Goal: Leave review/rating: Share an evaluation or opinion about a product, service, or content

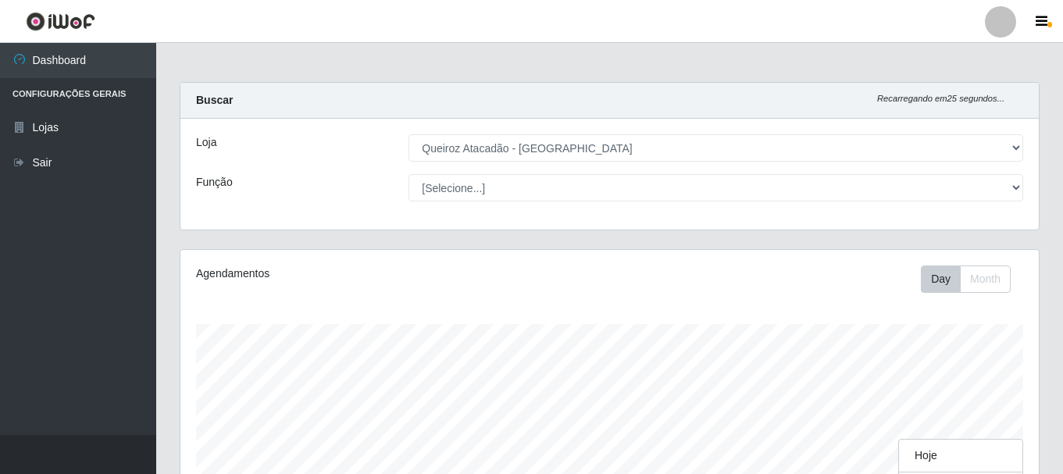
select select "464"
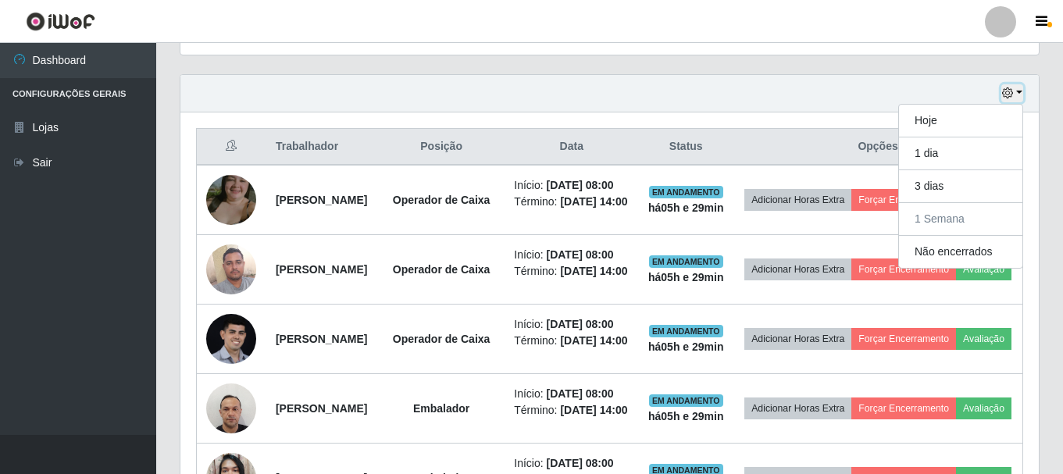
scroll to position [500, 0]
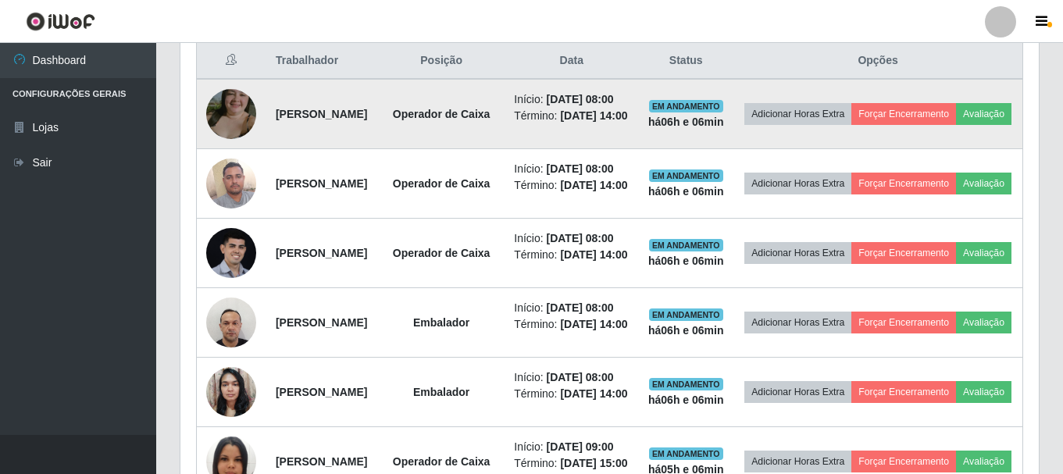
scroll to position [578, 0]
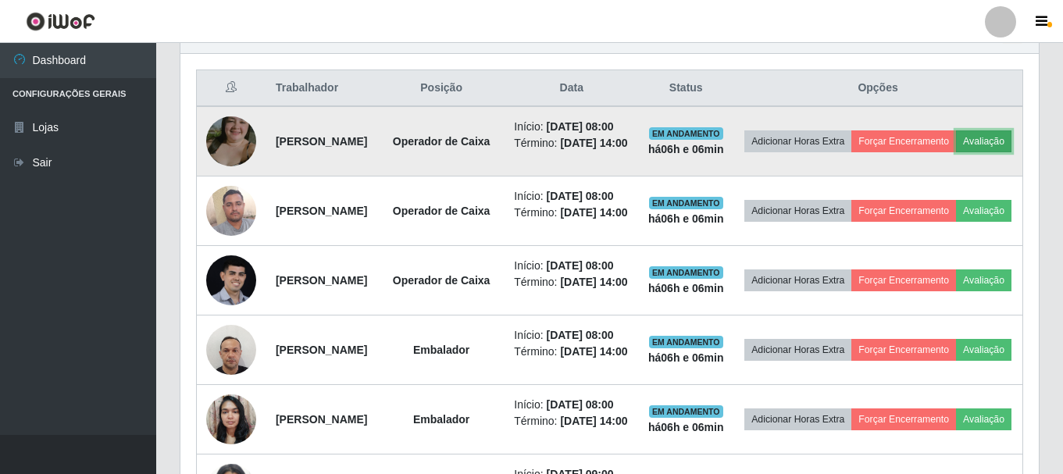
click at [956, 152] on button "Avaliação" at bounding box center [983, 141] width 55 height 22
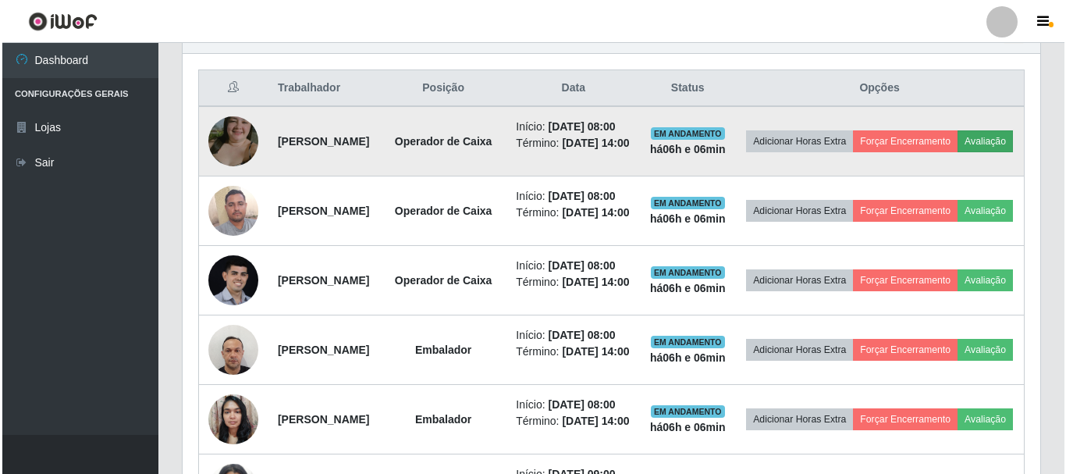
scroll to position [324, 850]
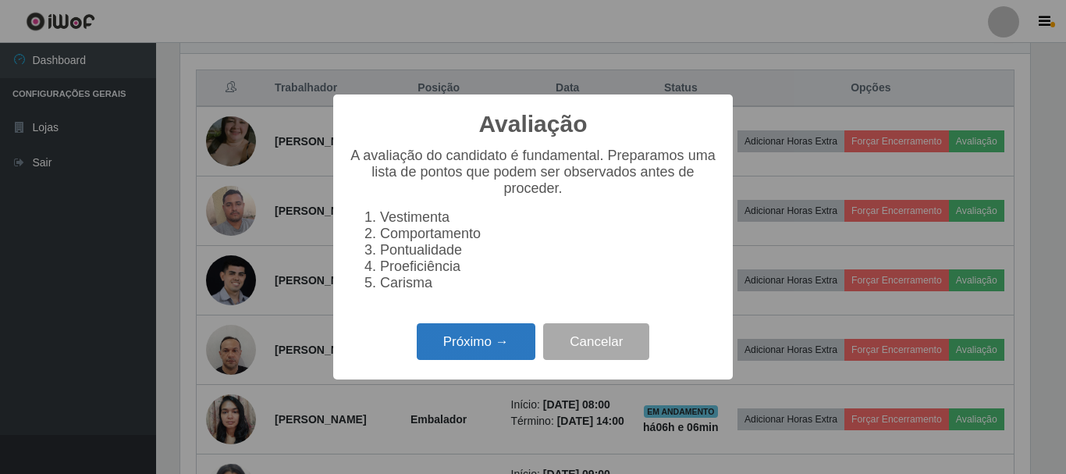
click at [493, 354] on button "Próximo →" at bounding box center [476, 341] width 119 height 37
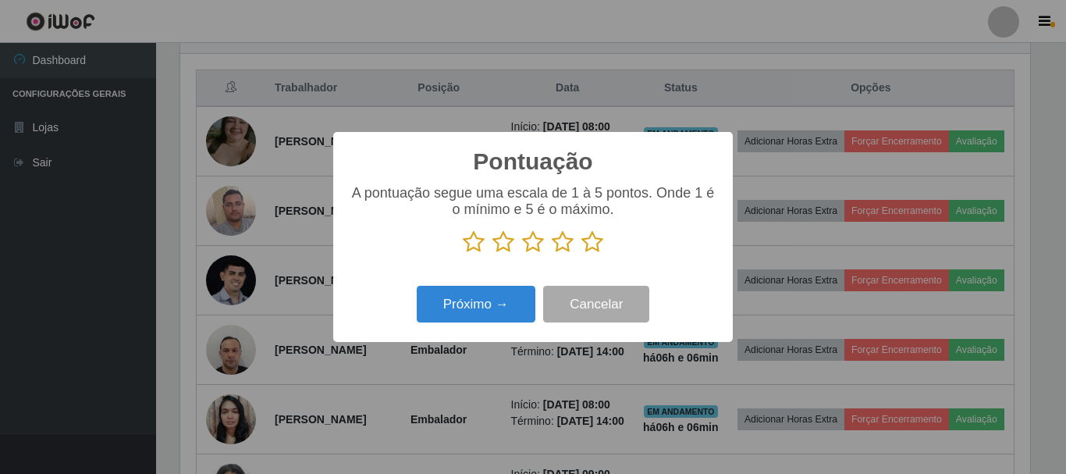
click at [592, 244] on icon at bounding box center [593, 241] width 22 height 23
click at [582, 254] on input "radio" at bounding box center [582, 254] width 0 height 0
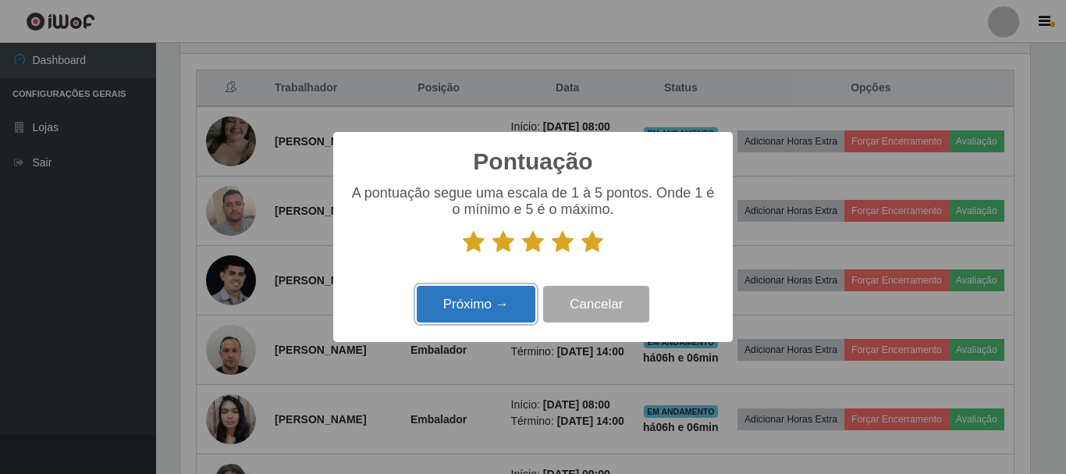
click at [507, 306] on button "Próximo →" at bounding box center [476, 304] width 119 height 37
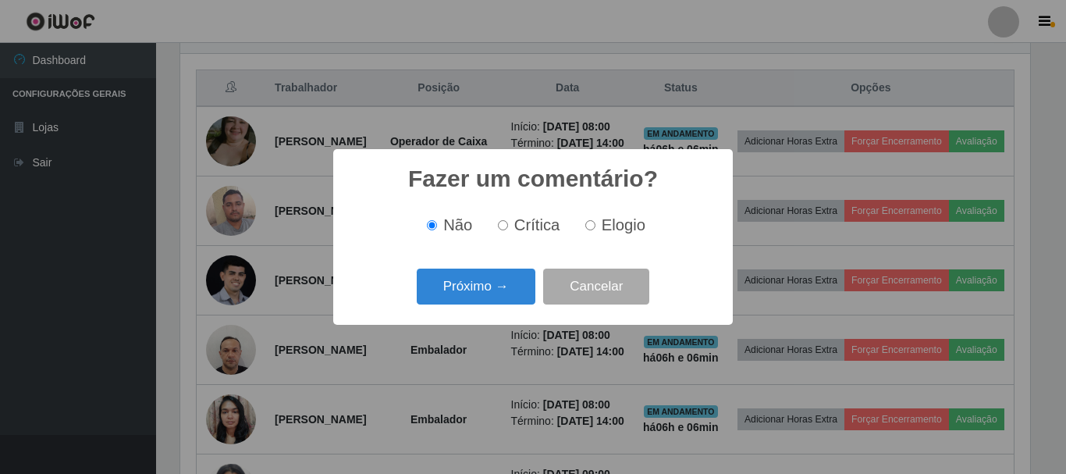
click at [586, 230] on input "Elogio" at bounding box center [591, 225] width 10 height 10
radio input "true"
click at [493, 294] on button "Próximo →" at bounding box center [476, 287] width 119 height 37
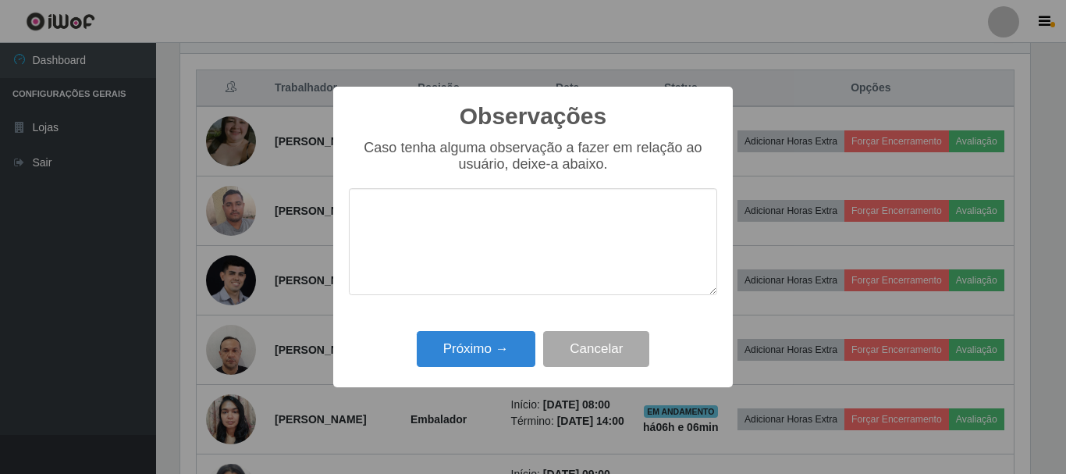
click at [533, 222] on textarea at bounding box center [533, 241] width 368 height 107
type textarea "PONTUAL"
click at [490, 345] on button "Próximo →" at bounding box center [476, 349] width 119 height 37
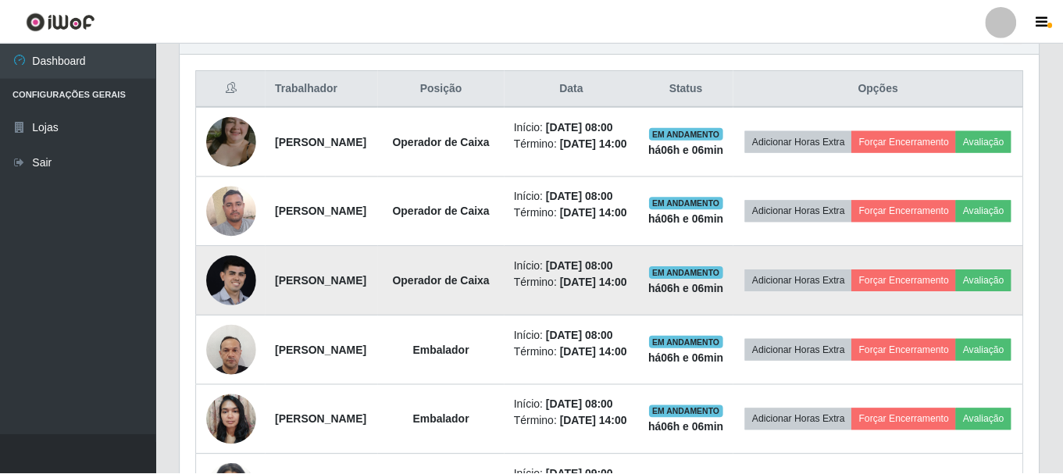
scroll to position [324, 858]
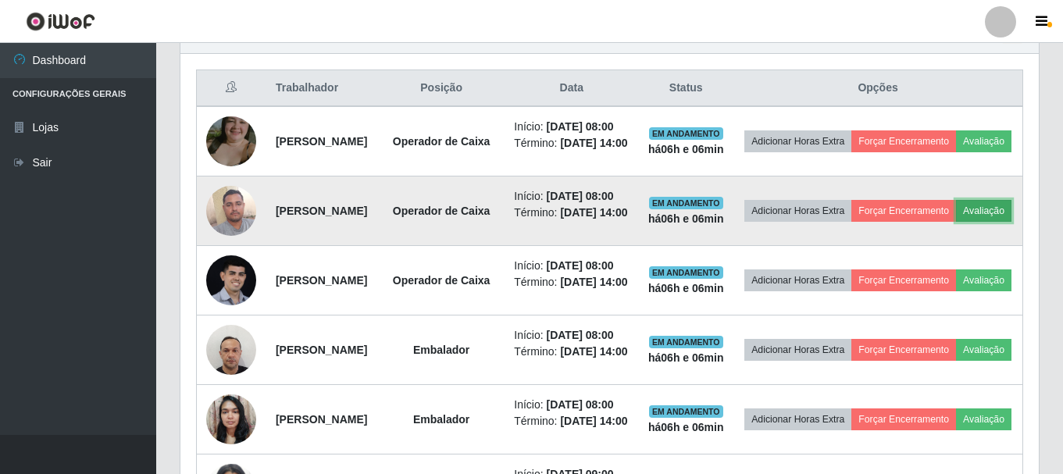
click at [956, 222] on button "Avaliação" at bounding box center [983, 211] width 55 height 22
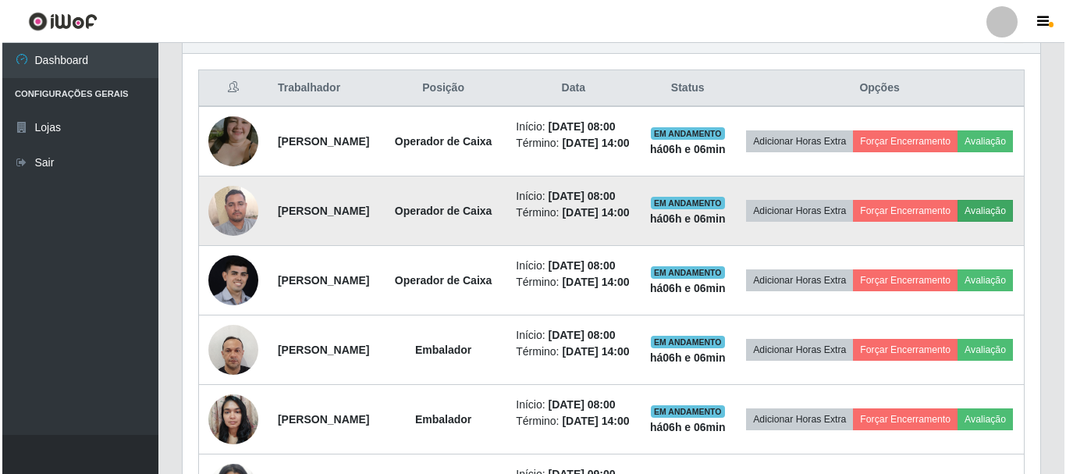
scroll to position [324, 850]
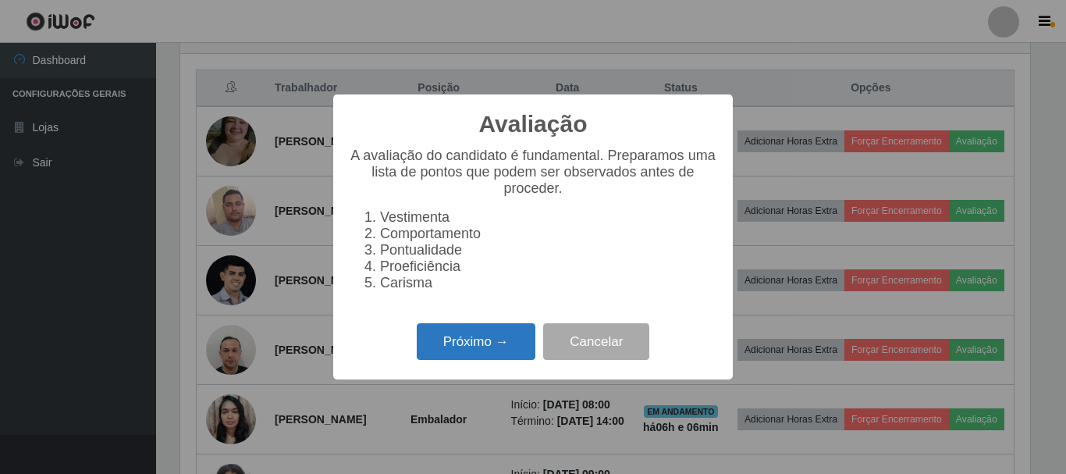
click at [471, 356] on button "Próximo →" at bounding box center [476, 341] width 119 height 37
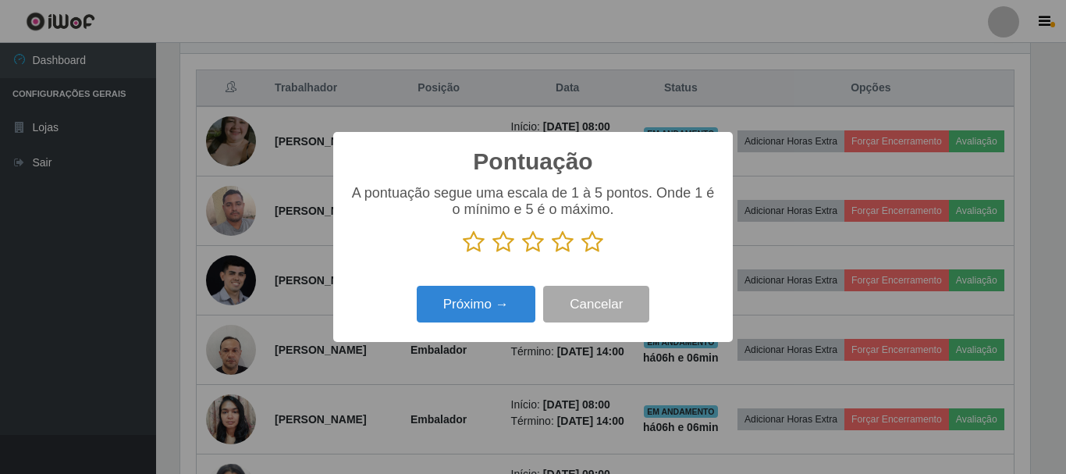
scroll to position [780353, 779827]
drag, startPoint x: 594, startPoint y: 247, endPoint x: 582, endPoint y: 250, distance: 12.9
click at [593, 247] on icon at bounding box center [593, 241] width 22 height 23
click at [582, 254] on input "radio" at bounding box center [582, 254] width 0 height 0
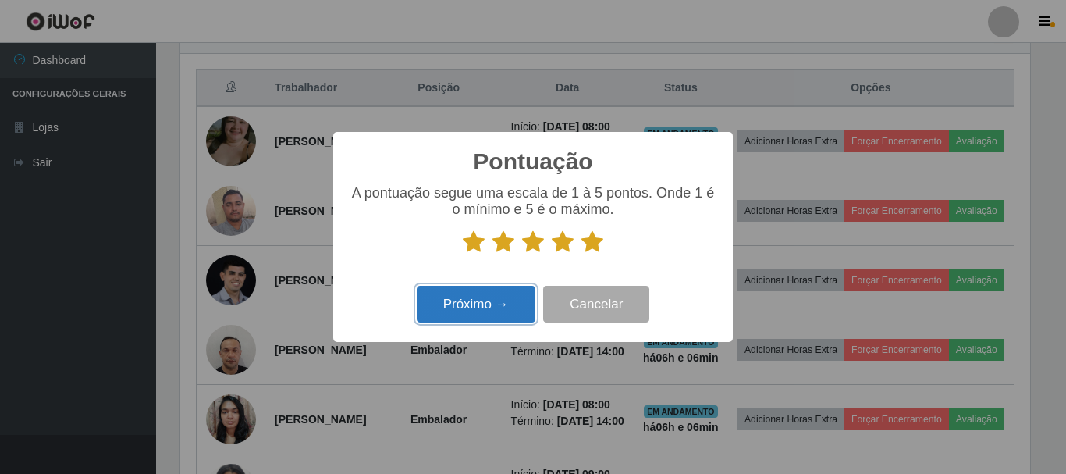
click at [498, 305] on button "Próximo →" at bounding box center [476, 304] width 119 height 37
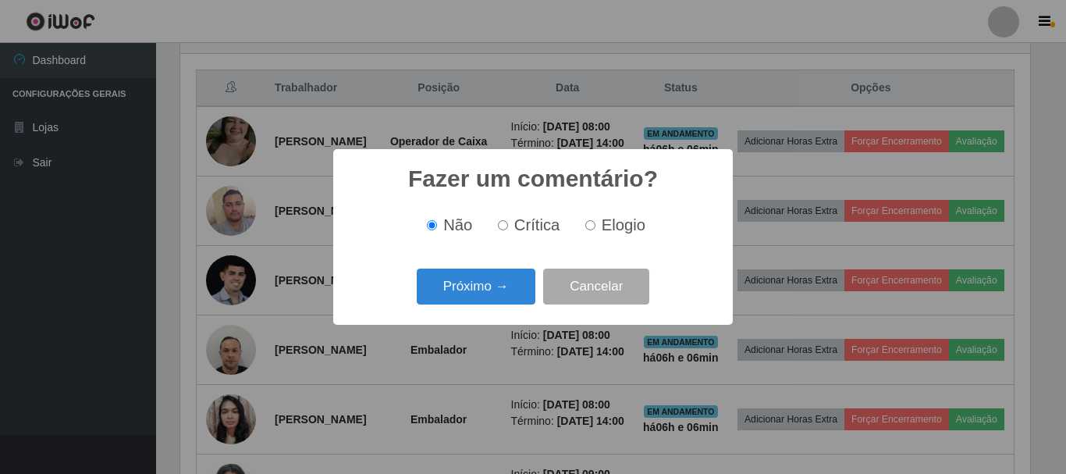
click at [592, 230] on input "Elogio" at bounding box center [591, 225] width 10 height 10
radio input "true"
drag, startPoint x: 500, startPoint y: 285, endPoint x: 497, endPoint y: 277, distance: 8.2
click at [497, 277] on button "Próximo →" at bounding box center [476, 287] width 119 height 37
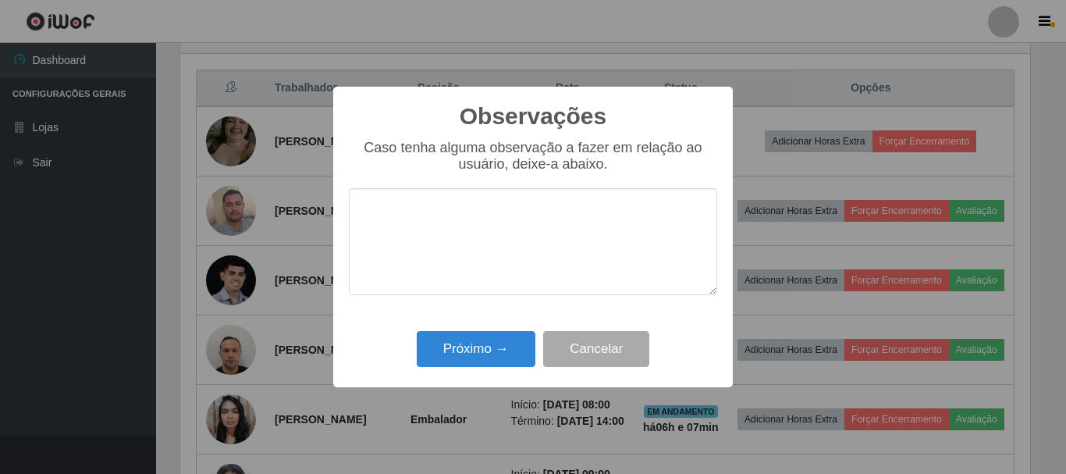
click at [590, 237] on textarea at bounding box center [533, 241] width 368 height 107
type textarea "PONTUAL"
click at [483, 352] on button "Próximo →" at bounding box center [476, 349] width 119 height 37
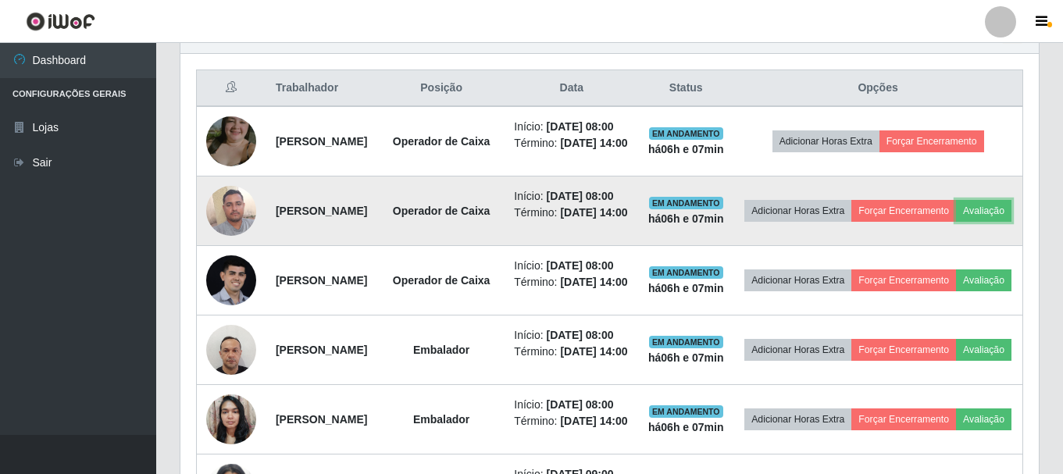
scroll to position [656, 0]
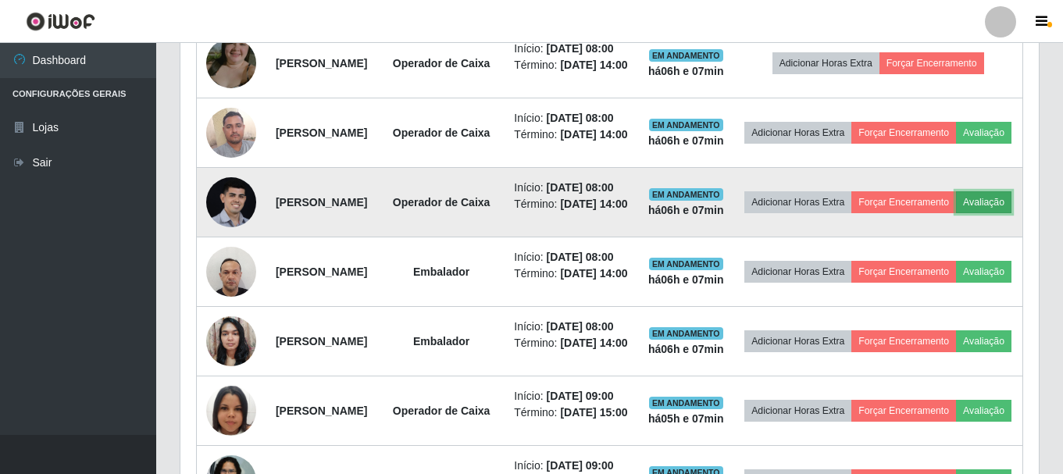
click at [956, 213] on button "Avaliação" at bounding box center [983, 202] width 55 height 22
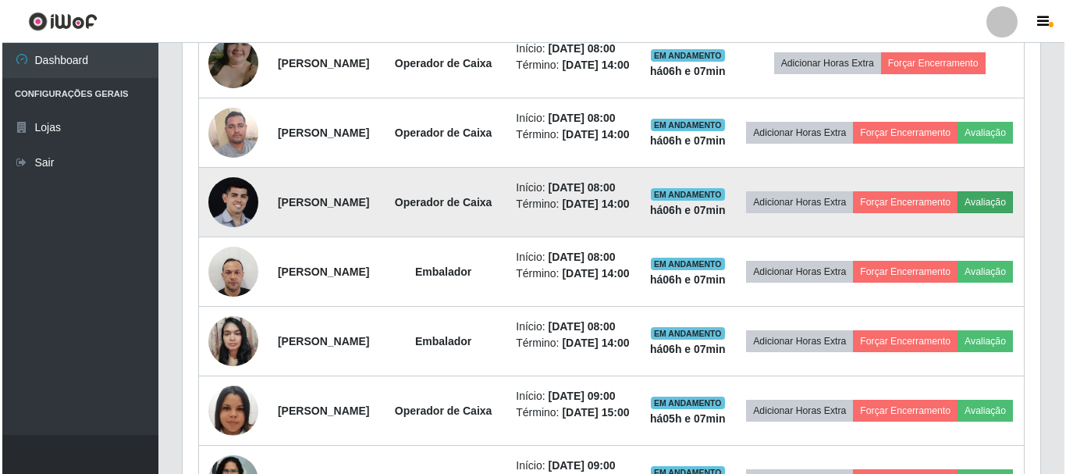
scroll to position [324, 850]
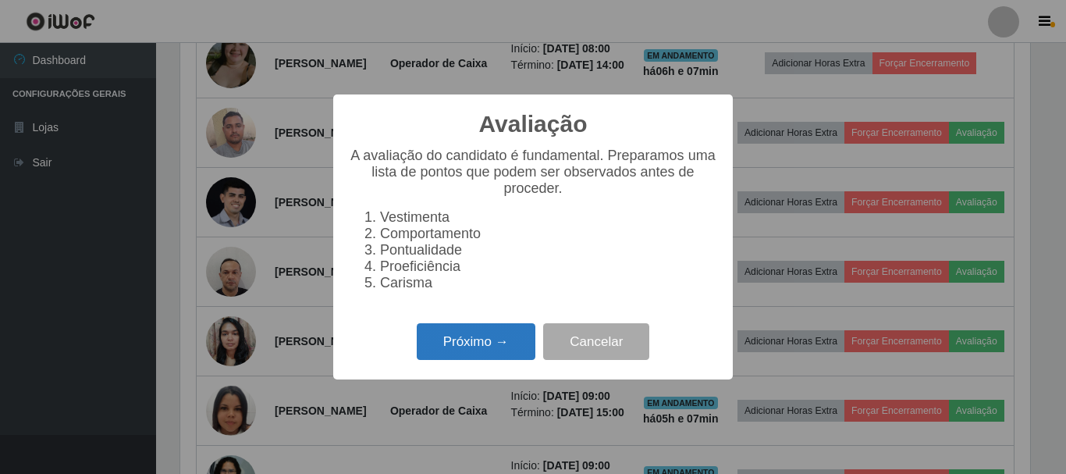
click at [514, 337] on button "Próximo →" at bounding box center [476, 341] width 119 height 37
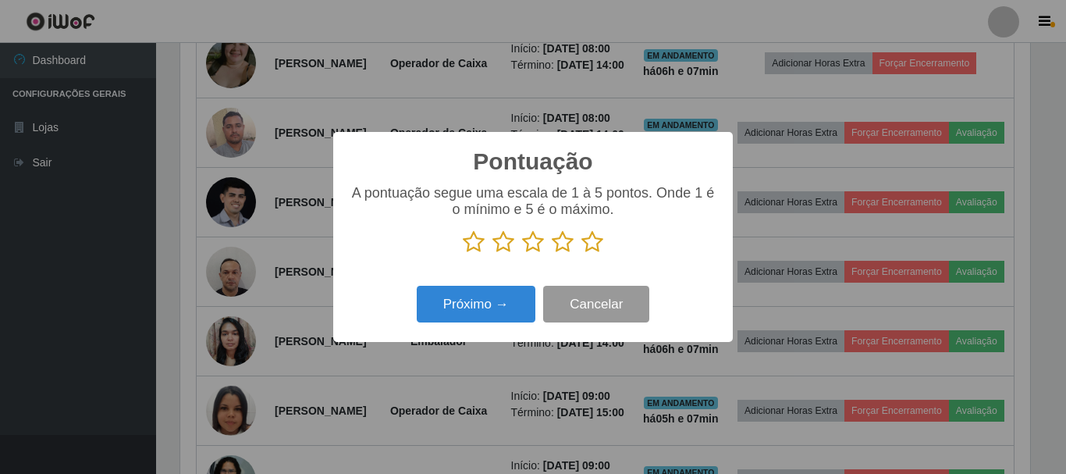
scroll to position [780353, 779827]
click at [587, 246] on icon at bounding box center [593, 241] width 22 height 23
click at [582, 254] on input "radio" at bounding box center [582, 254] width 0 height 0
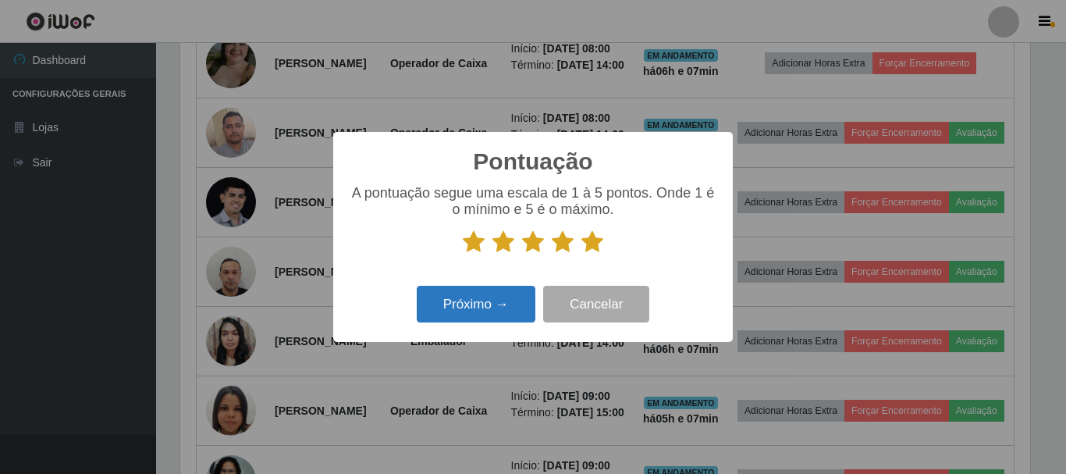
drag, startPoint x: 521, startPoint y: 281, endPoint x: 517, endPoint y: 291, distance: 11.2
click at [518, 290] on div "Pontuação × A pontuação segue uma escala de 1 à 5 pontos. Onde 1 é o mínimo e 5…" at bounding box center [533, 237] width 400 height 210
click at [514, 294] on button "Próximo →" at bounding box center [476, 304] width 119 height 37
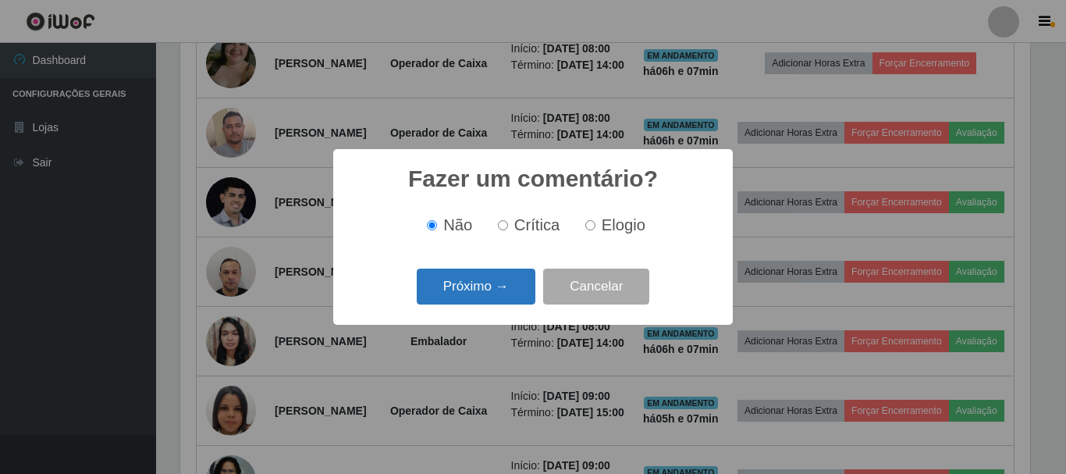
drag, startPoint x: 589, startPoint y: 228, endPoint x: 522, endPoint y: 283, distance: 86.5
click at [586, 234] on label "Elogio" at bounding box center [612, 225] width 66 height 18
click at [586, 230] on input "Elogio" at bounding box center [591, 225] width 10 height 10
radio input "true"
click at [521, 286] on button "Próximo →" at bounding box center [476, 287] width 119 height 37
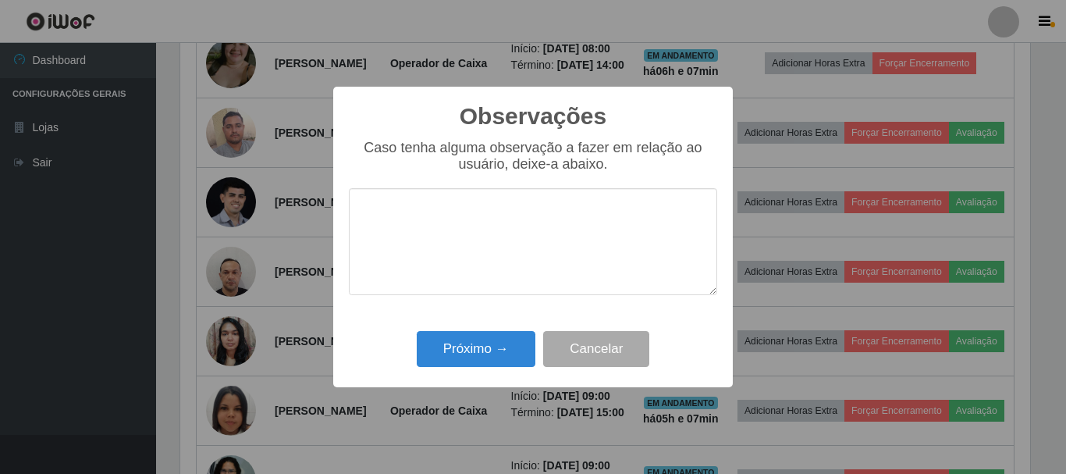
click at [536, 243] on textarea at bounding box center [533, 241] width 368 height 107
type textarea "PONTUAL"
click at [474, 343] on button "Próximo →" at bounding box center [476, 349] width 119 height 37
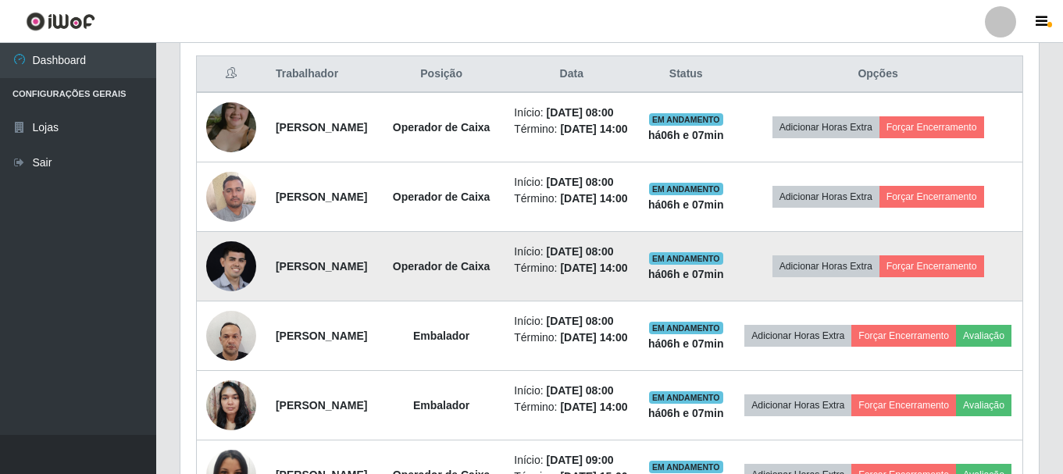
scroll to position [578, 0]
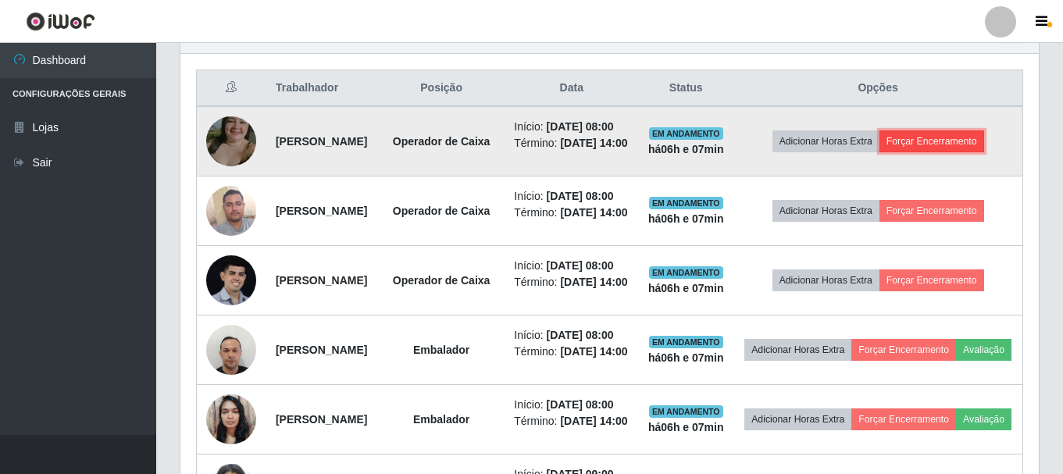
click at [937, 152] on button "Forçar Encerramento" at bounding box center [931, 141] width 105 height 22
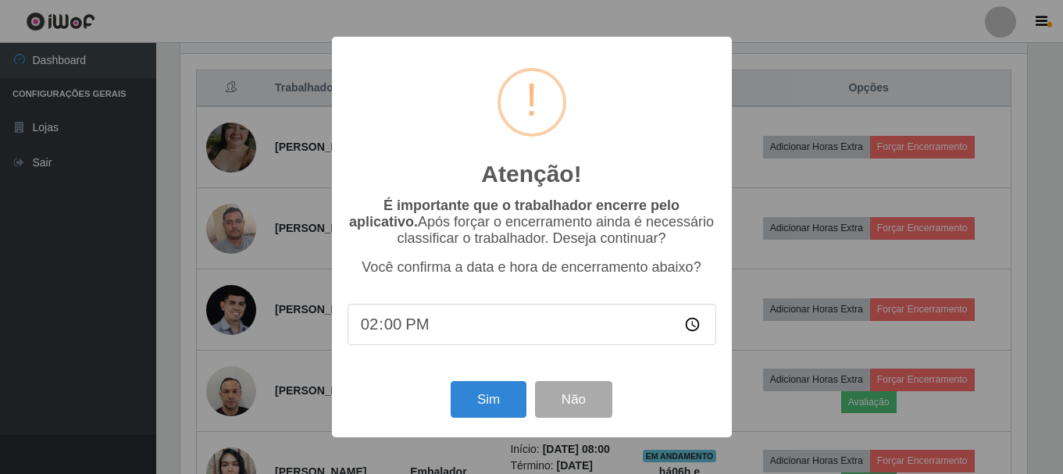
scroll to position [324, 850]
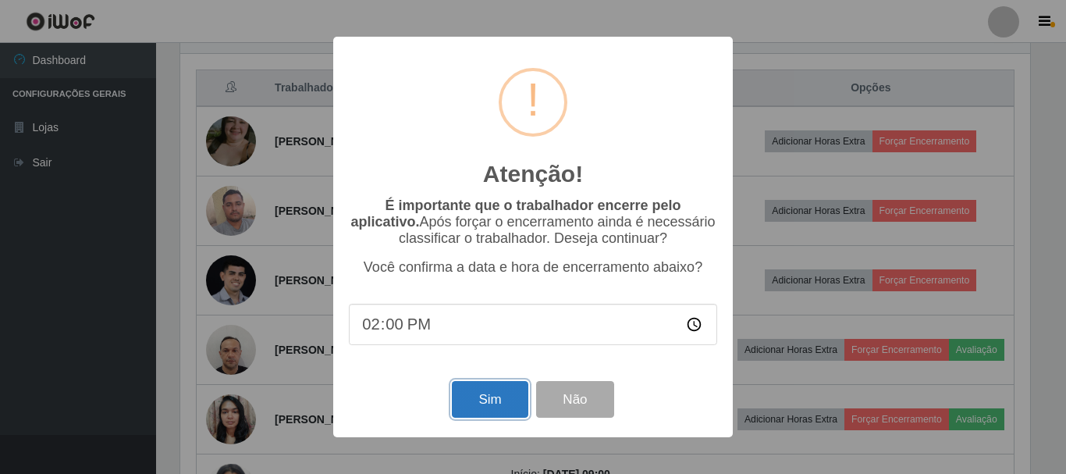
click at [485, 397] on button "Sim" at bounding box center [490, 399] width 76 height 37
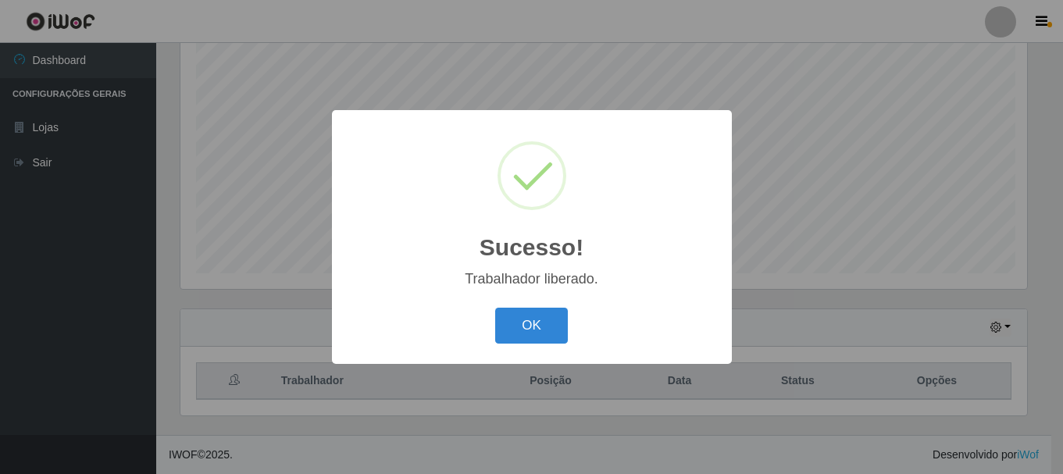
scroll to position [0, 0]
click at [546, 314] on button "OK" at bounding box center [533, 326] width 73 height 37
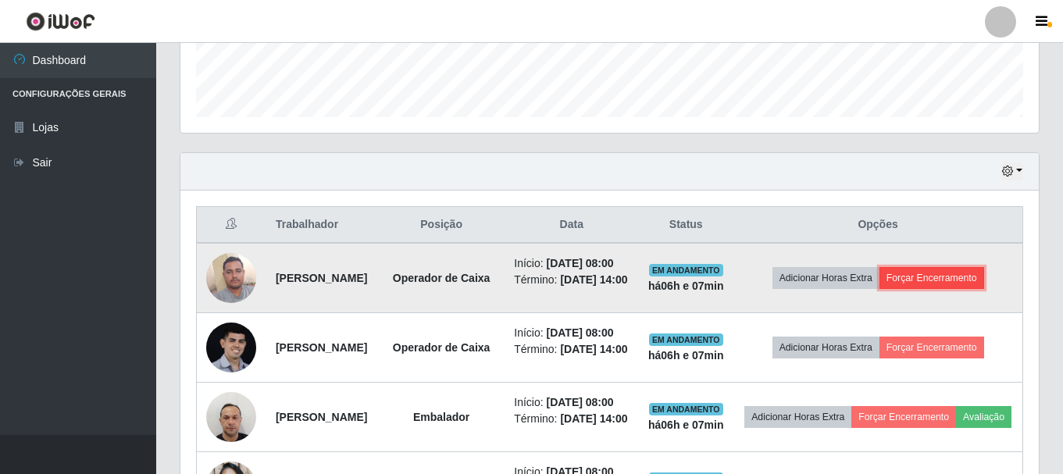
click at [967, 287] on button "Forçar Encerramento" at bounding box center [931, 278] width 105 height 22
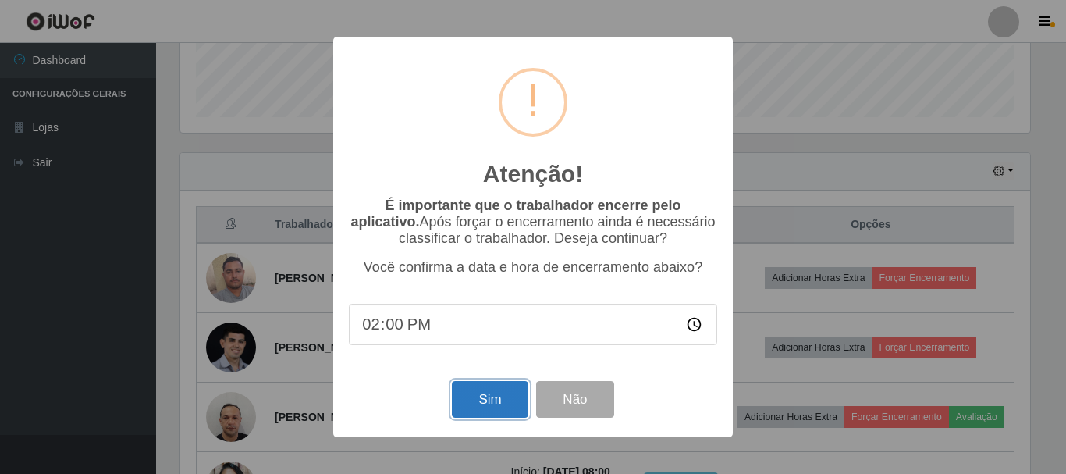
click at [493, 403] on button "Sim" at bounding box center [490, 399] width 76 height 37
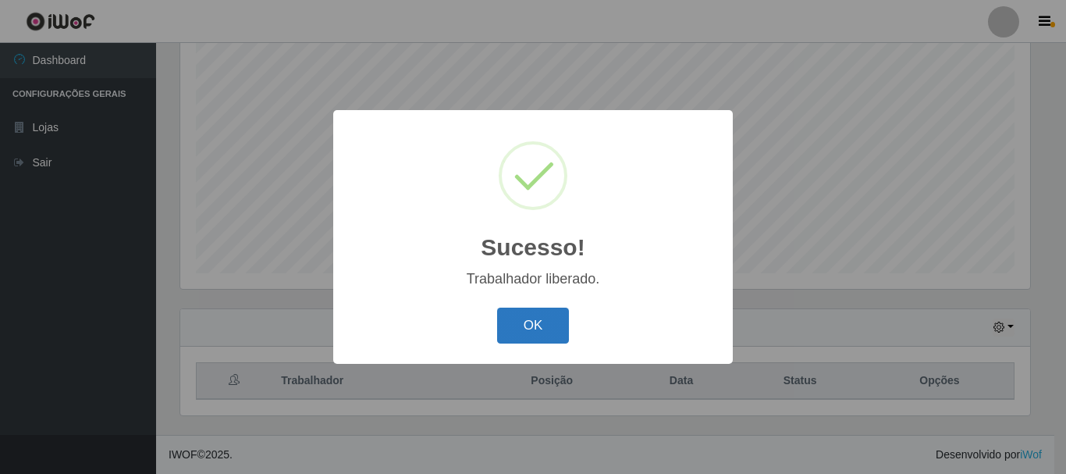
click at [517, 329] on button "OK" at bounding box center [533, 326] width 73 height 37
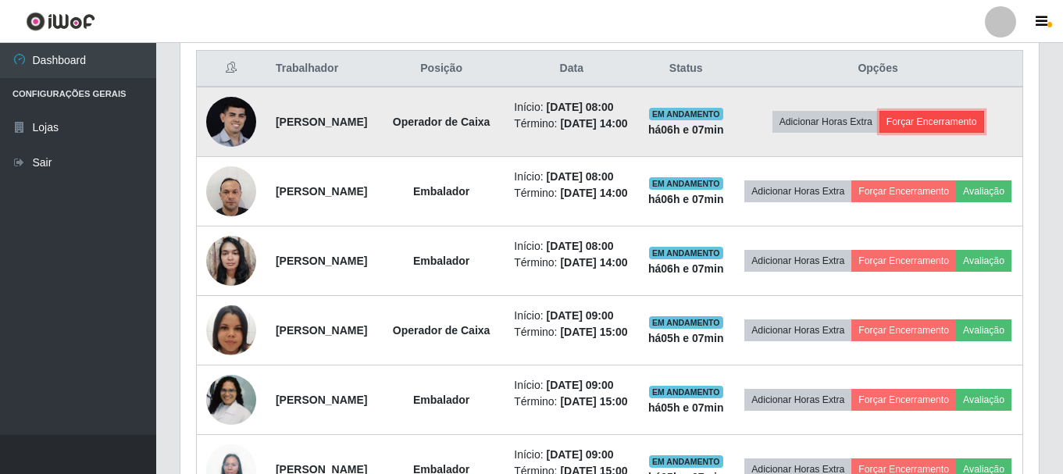
click at [957, 133] on button "Forçar Encerramento" at bounding box center [931, 122] width 105 height 22
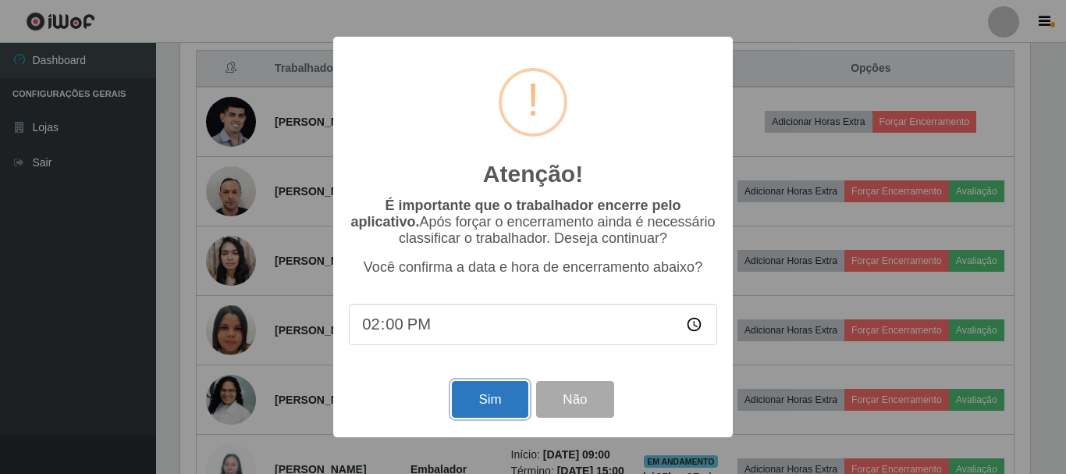
click at [478, 408] on button "Sim" at bounding box center [490, 399] width 76 height 37
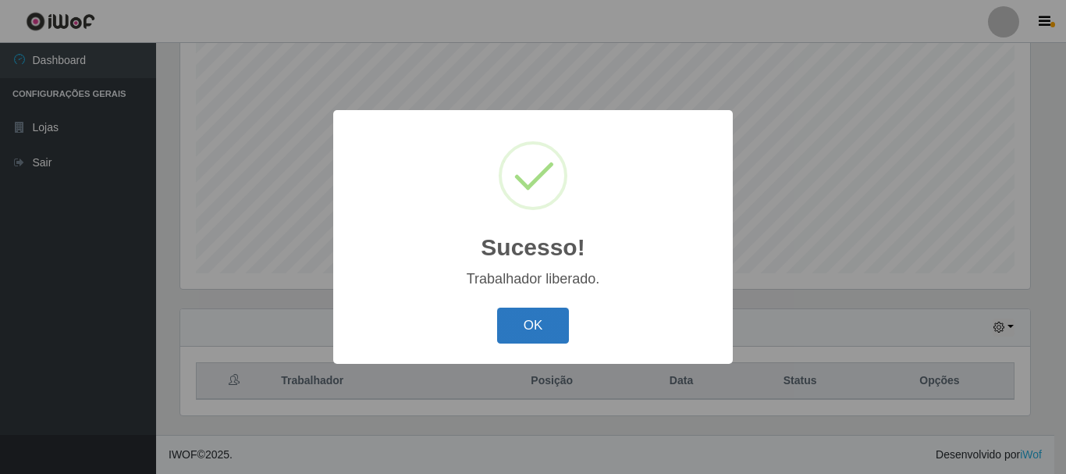
click at [557, 329] on button "OK" at bounding box center [533, 326] width 73 height 37
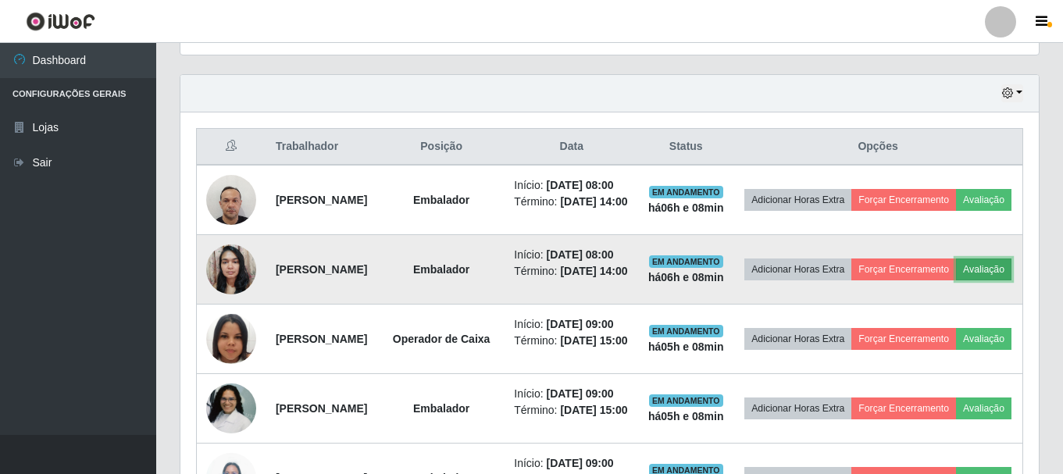
click at [956, 280] on button "Avaliação" at bounding box center [983, 269] width 55 height 22
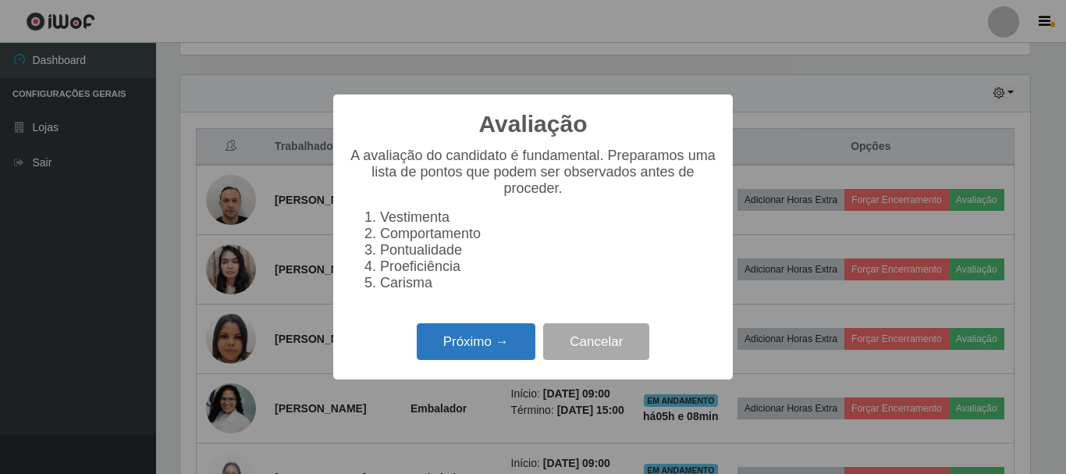
click at [475, 334] on button "Próximo →" at bounding box center [476, 341] width 119 height 37
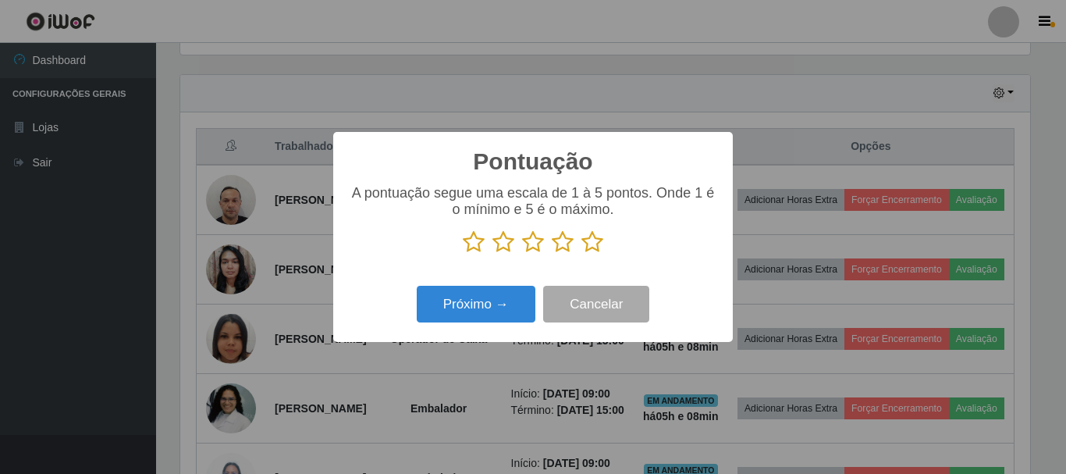
click at [597, 232] on icon at bounding box center [593, 241] width 22 height 23
click at [582, 254] on input "radio" at bounding box center [582, 254] width 0 height 0
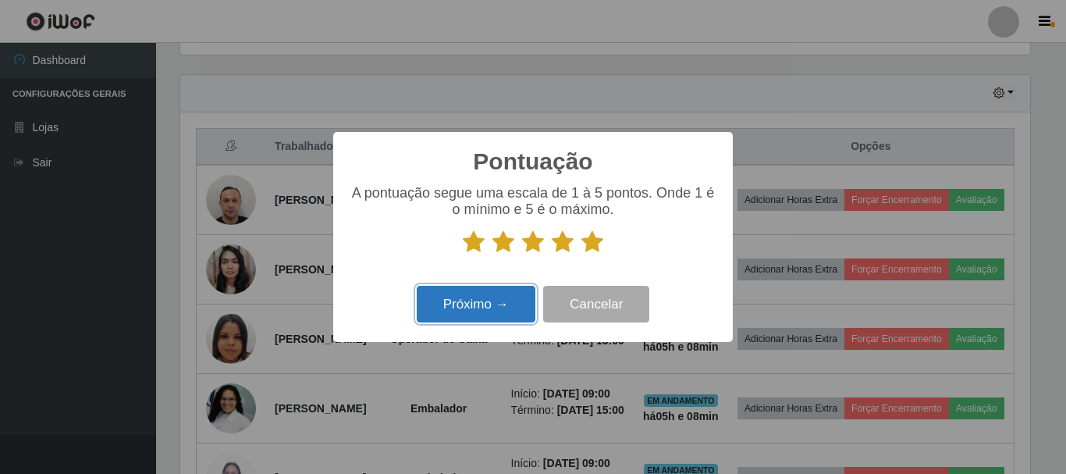
click at [514, 298] on button "Próximo →" at bounding box center [476, 304] width 119 height 37
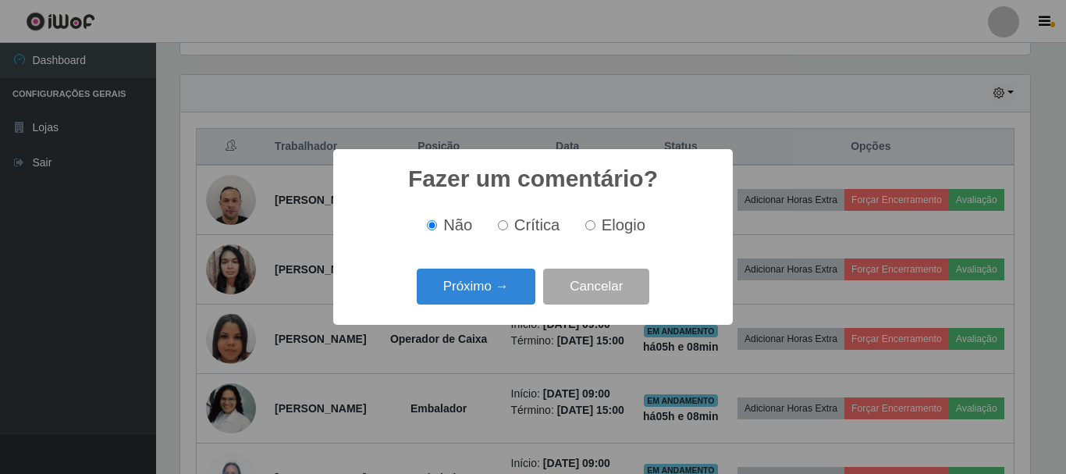
click at [596, 227] on label "Elogio" at bounding box center [612, 225] width 66 height 18
click at [596, 227] on input "Elogio" at bounding box center [591, 225] width 10 height 10
radio input "true"
click at [479, 273] on button "Próximo →" at bounding box center [476, 287] width 119 height 37
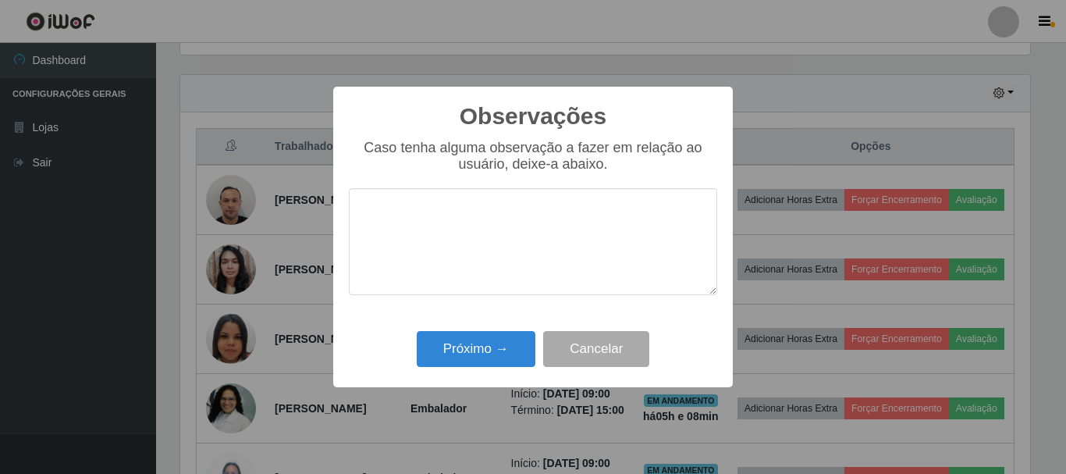
click at [514, 253] on textarea at bounding box center [533, 241] width 368 height 107
type textarea "PONTUAL"
click at [506, 349] on button "Próximo →" at bounding box center [476, 349] width 119 height 37
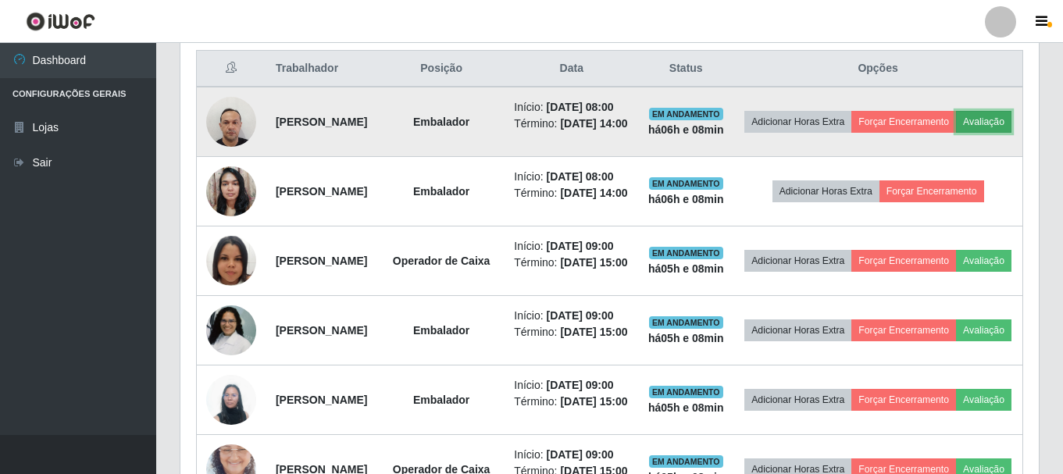
click at [956, 133] on button "Avaliação" at bounding box center [983, 122] width 55 height 22
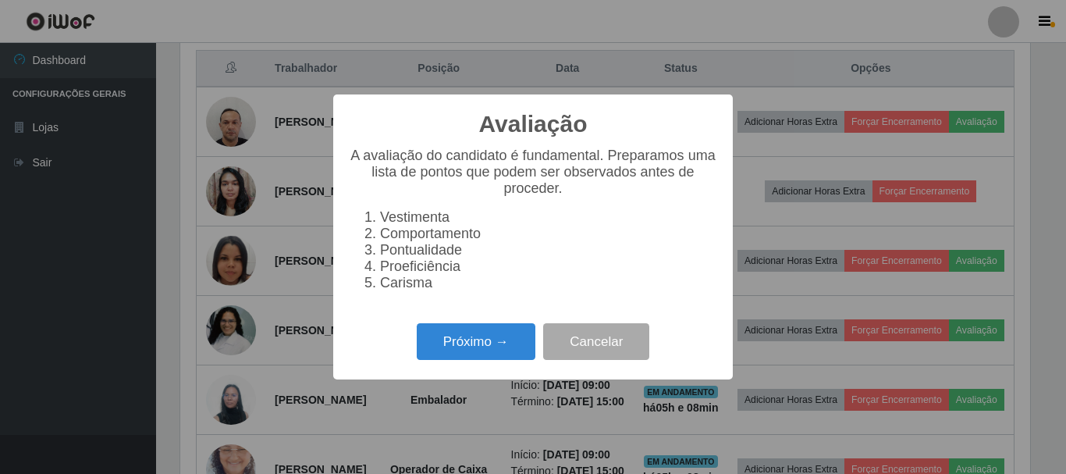
click at [486, 329] on div "Próximo → Cancelar" at bounding box center [533, 341] width 368 height 44
click at [479, 341] on button "Próximo →" at bounding box center [476, 341] width 119 height 37
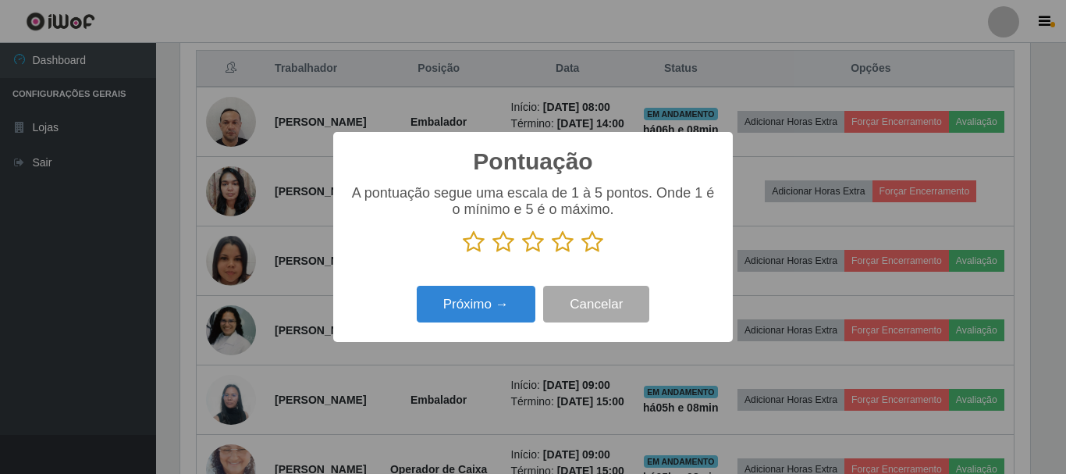
click at [599, 246] on icon at bounding box center [593, 241] width 22 height 23
click at [582, 254] on input "radio" at bounding box center [582, 254] width 0 height 0
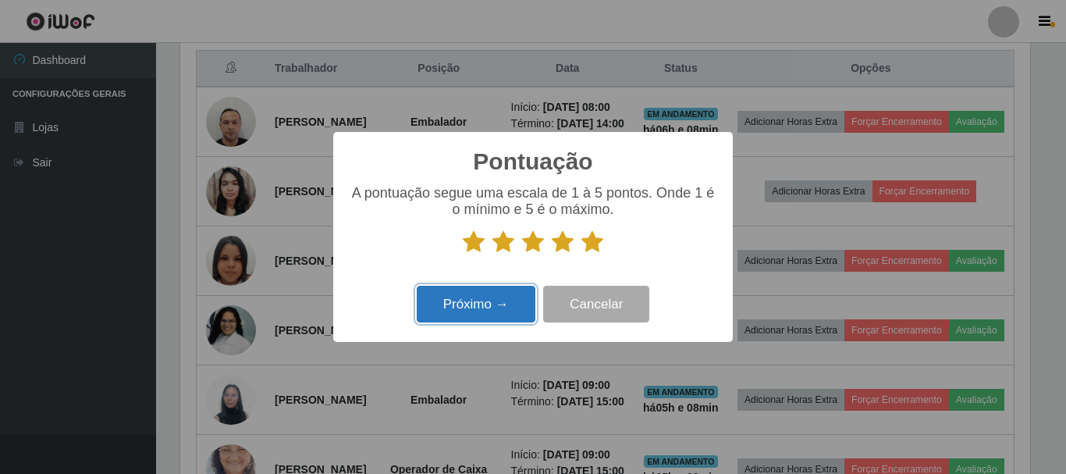
click at [517, 301] on button "Próximo →" at bounding box center [476, 304] width 119 height 37
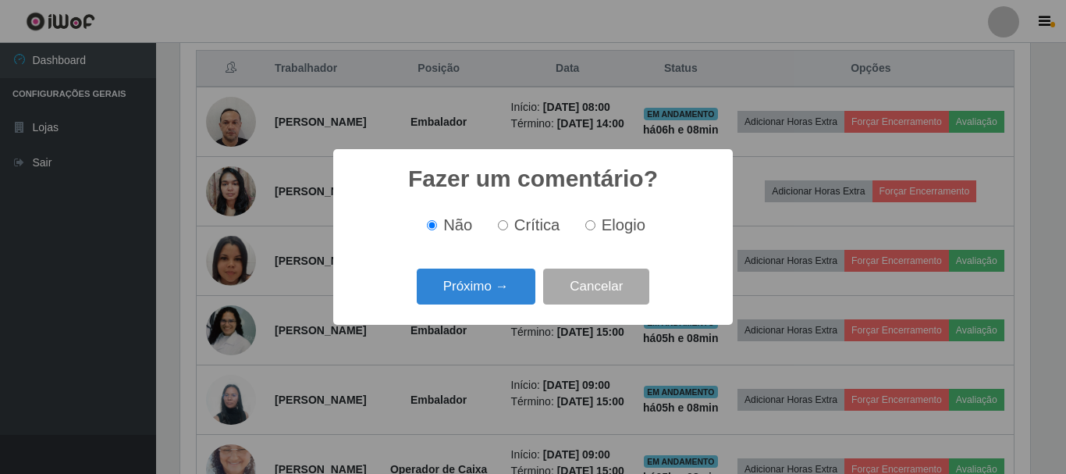
click at [588, 229] on input "Elogio" at bounding box center [591, 225] width 10 height 10
radio input "true"
click at [514, 283] on button "Próximo →" at bounding box center [476, 287] width 119 height 37
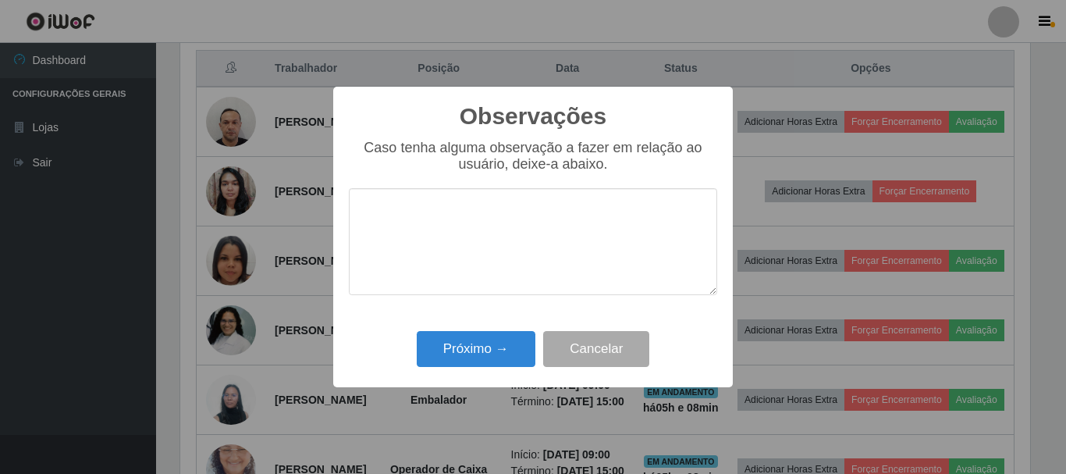
click at [530, 233] on textarea at bounding box center [533, 241] width 368 height 107
type textarea "PONTUAL"
click at [491, 350] on button "Próximo →" at bounding box center [476, 349] width 119 height 37
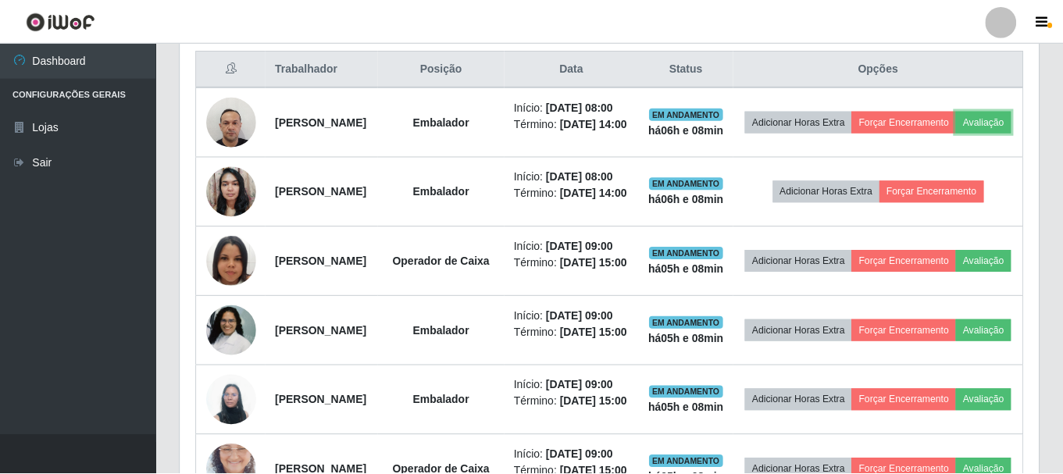
scroll to position [324, 858]
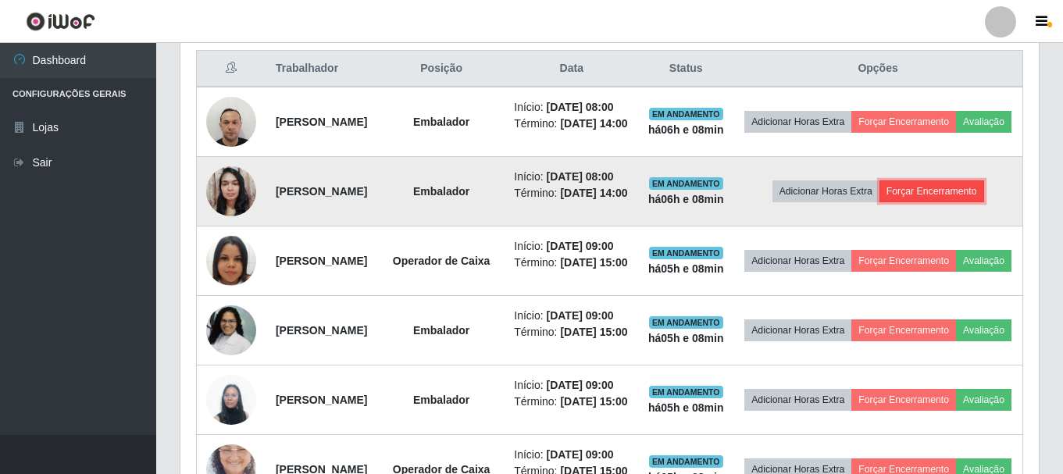
click at [922, 202] on button "Forçar Encerramento" at bounding box center [931, 191] width 105 height 22
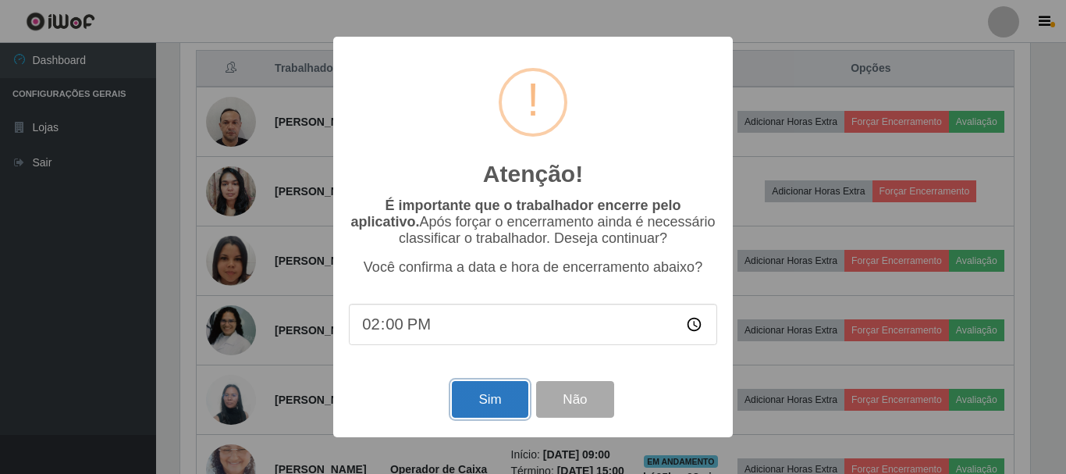
click at [507, 409] on button "Sim" at bounding box center [490, 399] width 76 height 37
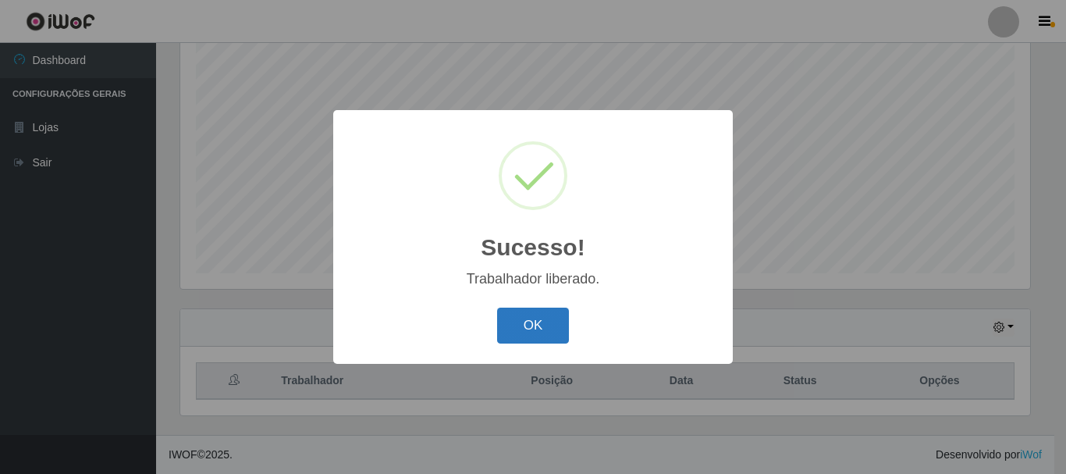
click at [548, 336] on button "OK" at bounding box center [533, 326] width 73 height 37
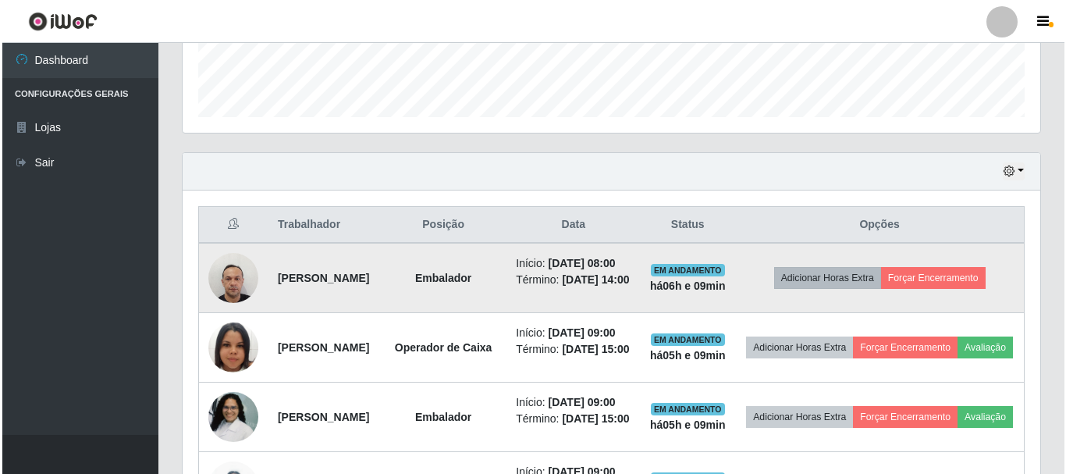
scroll to position [675, 0]
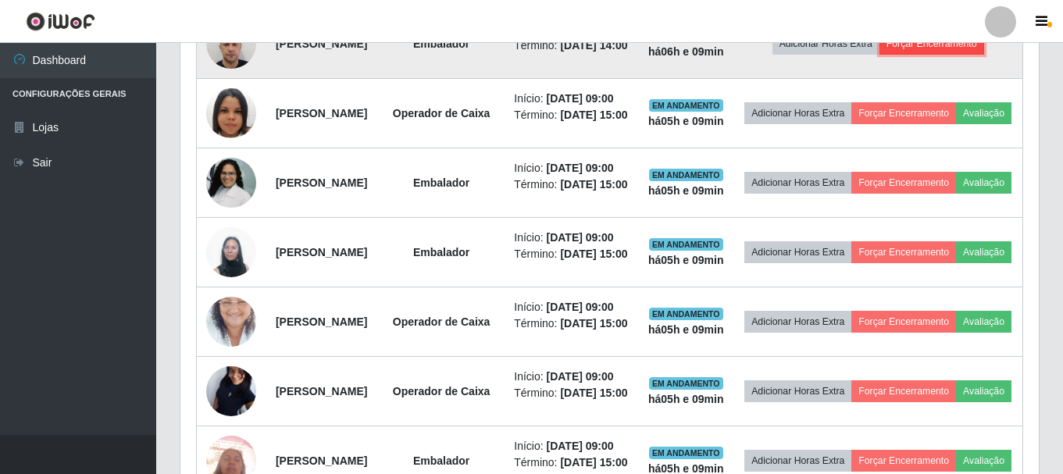
click at [958, 55] on button "Forçar Encerramento" at bounding box center [931, 44] width 105 height 22
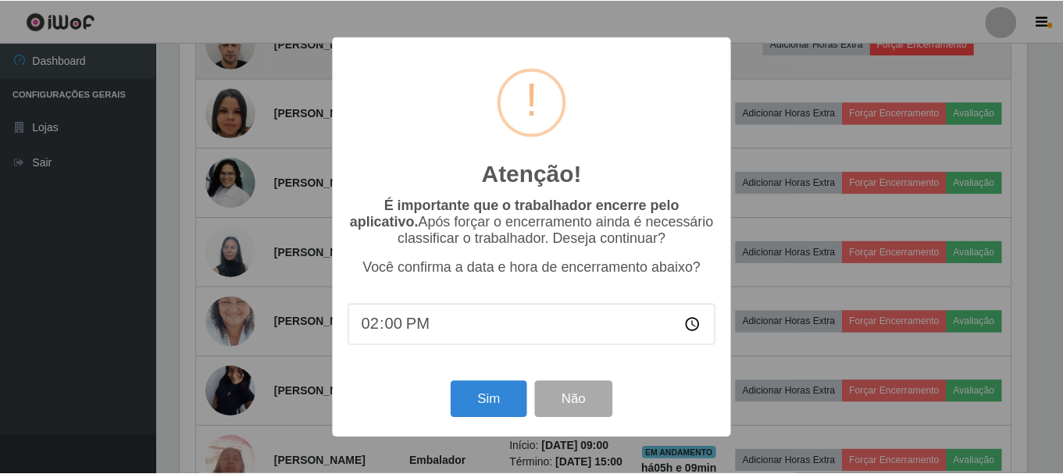
scroll to position [324, 850]
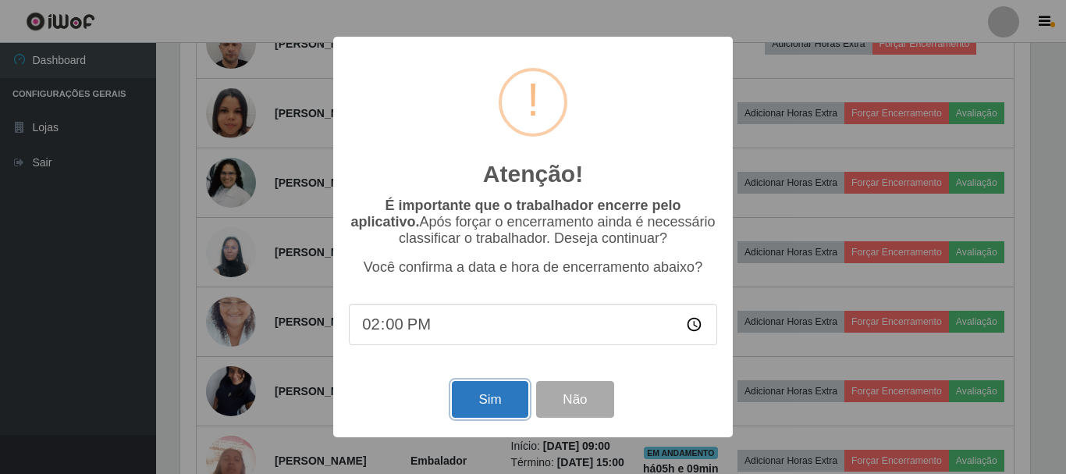
click at [509, 395] on button "Sim" at bounding box center [490, 399] width 76 height 37
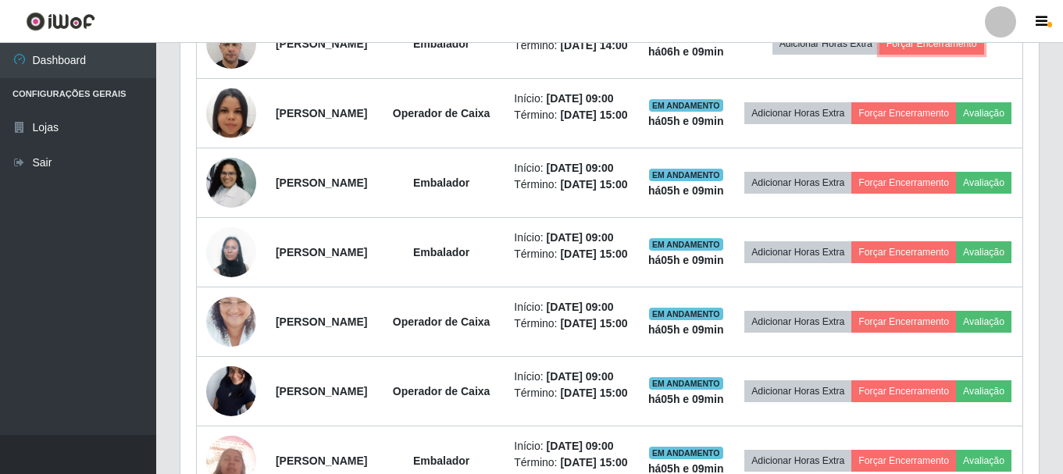
scroll to position [324, 858]
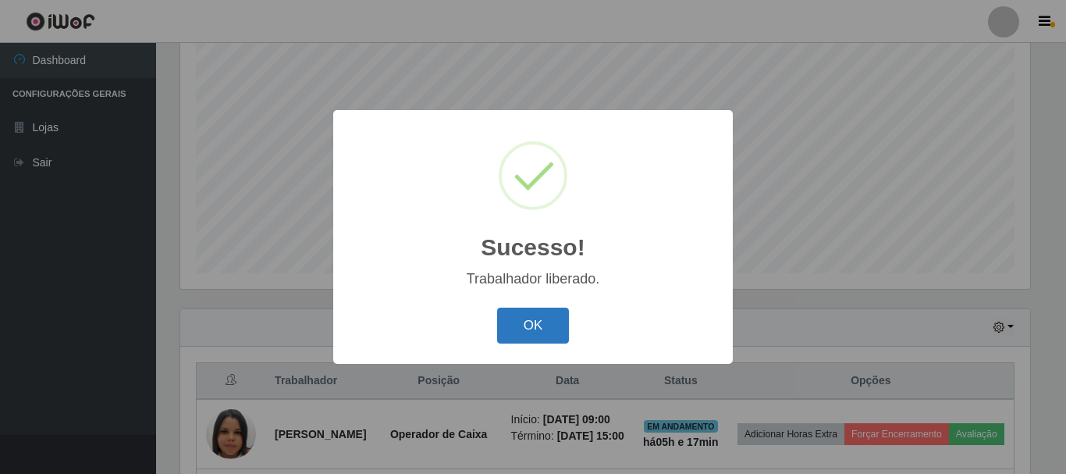
click at [525, 329] on button "OK" at bounding box center [533, 326] width 73 height 37
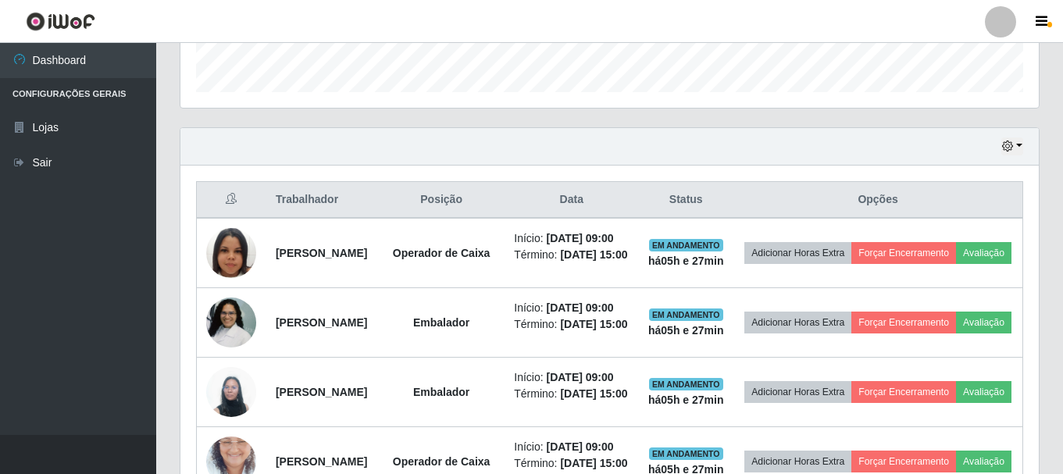
scroll to position [519, 0]
